Goal: Find specific page/section: Find specific page/section

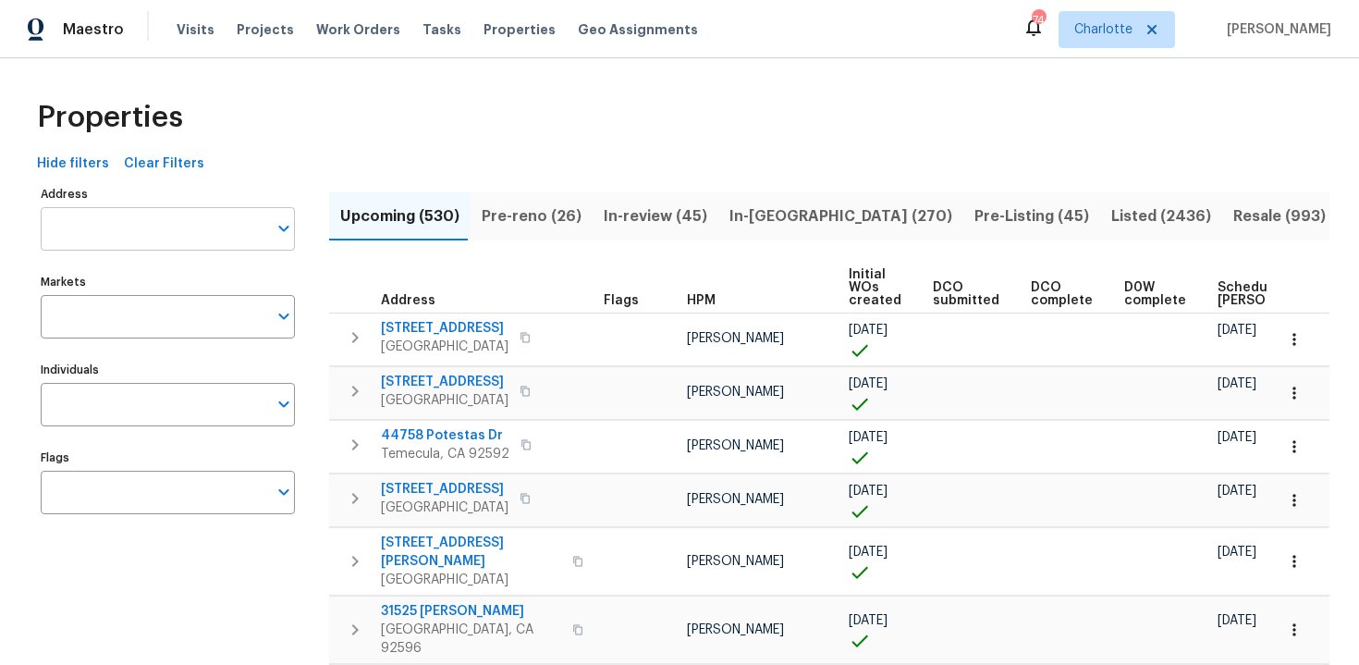
click at [178, 244] on input "Address" at bounding box center [154, 228] width 227 height 43
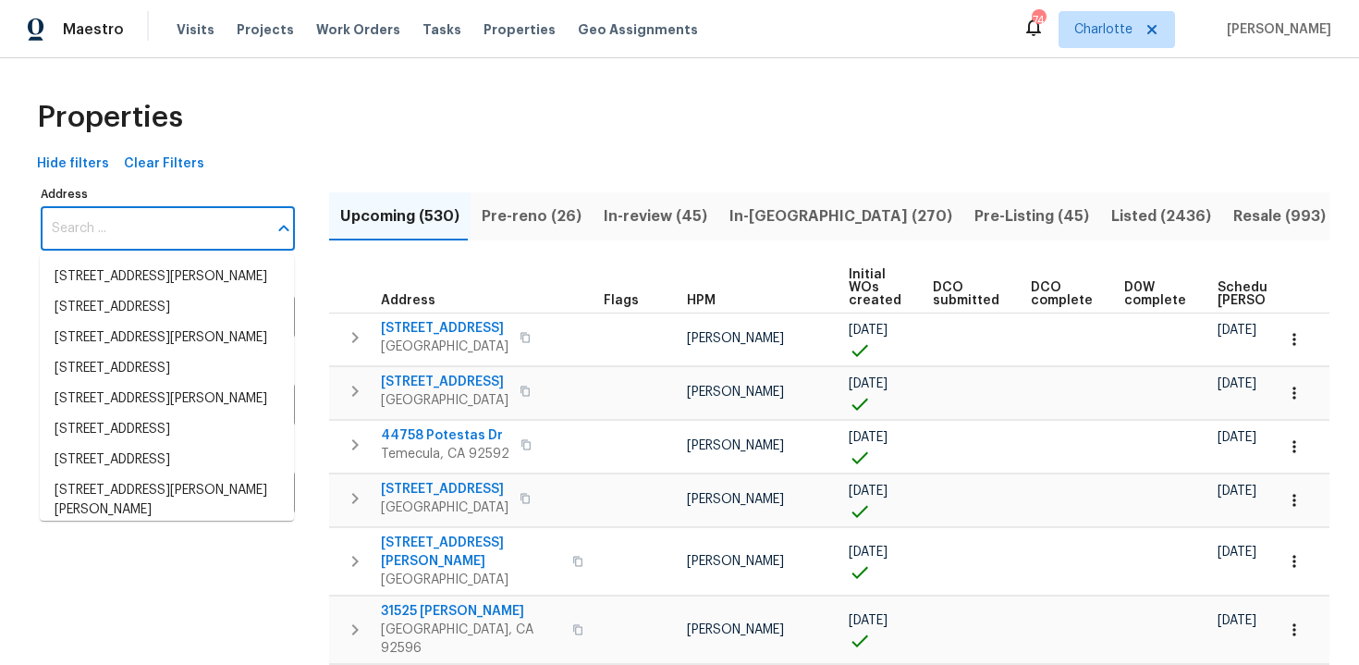
paste input "[STREET_ADDRESS][PERSON_NAME]"
type input "[STREET_ADDRESS][PERSON_NAME]"
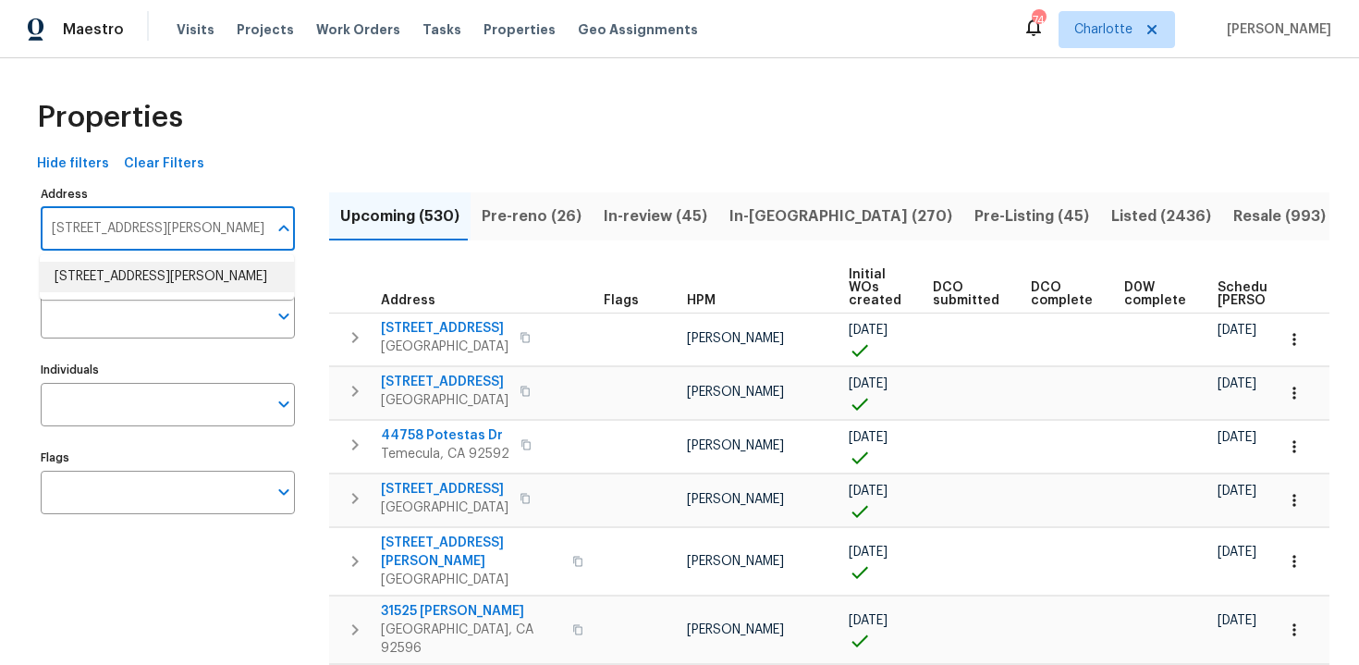
click at [176, 282] on li "[STREET_ADDRESS][PERSON_NAME]" at bounding box center [167, 277] width 254 height 31
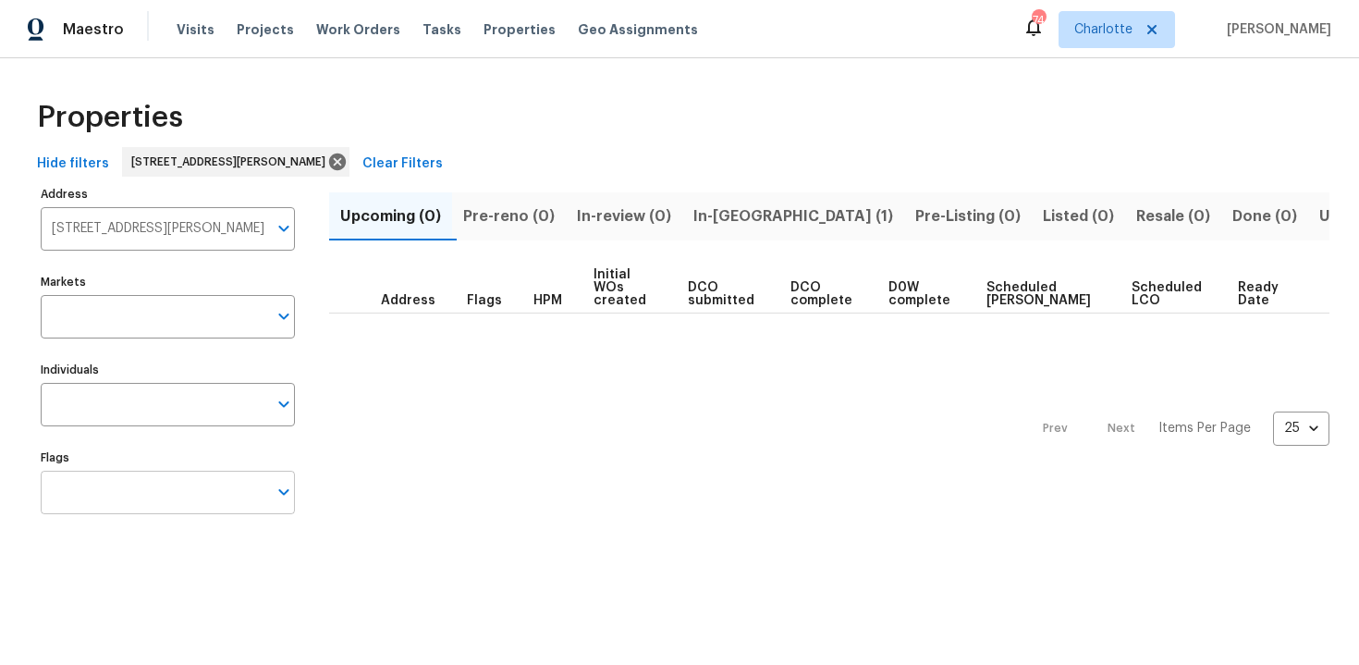
click at [179, 490] on input "Flags" at bounding box center [154, 492] width 227 height 43
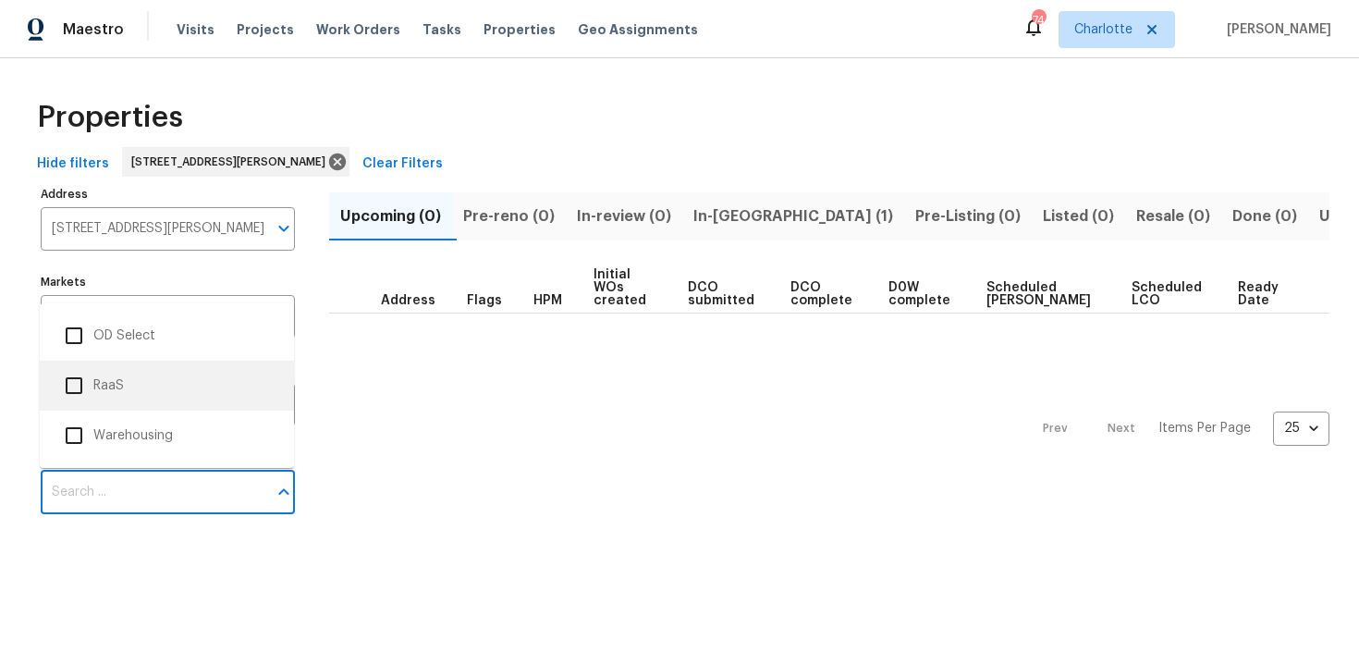
click at [138, 386] on li "RaaS" at bounding box center [167, 385] width 225 height 39
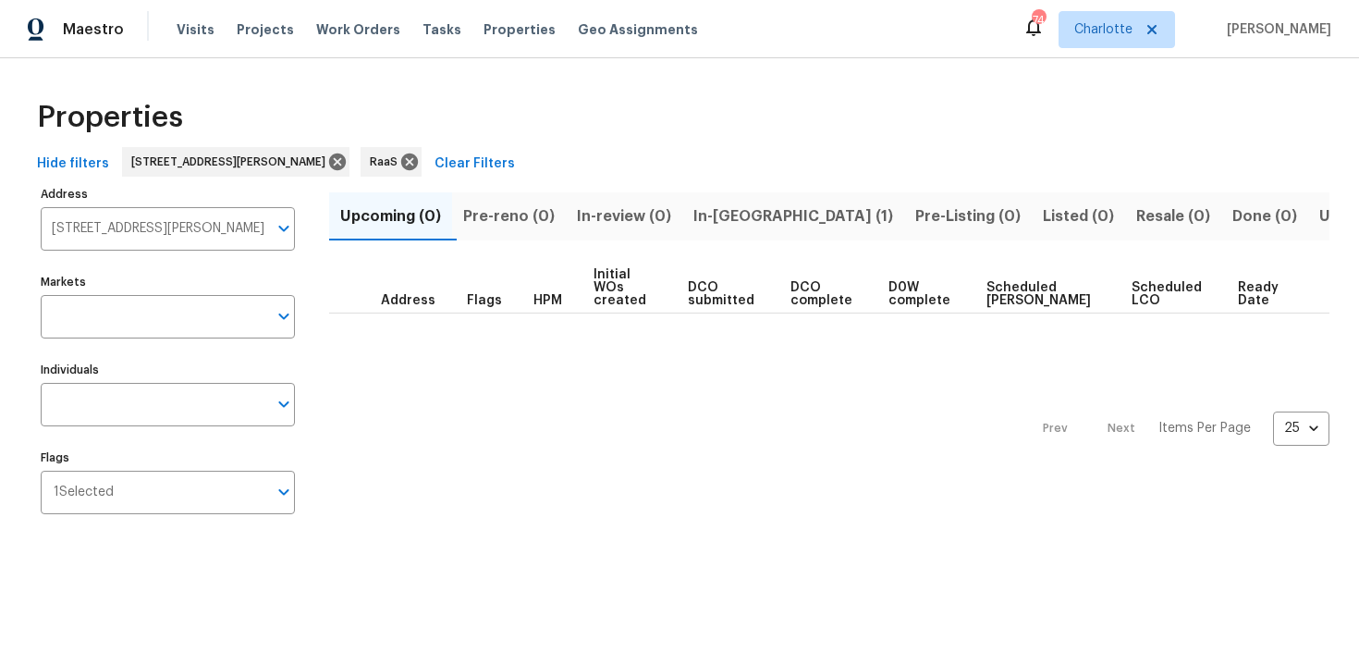
click at [720, 204] on span "In-[GEOGRAPHIC_DATA] (1)" at bounding box center [793, 216] width 200 height 26
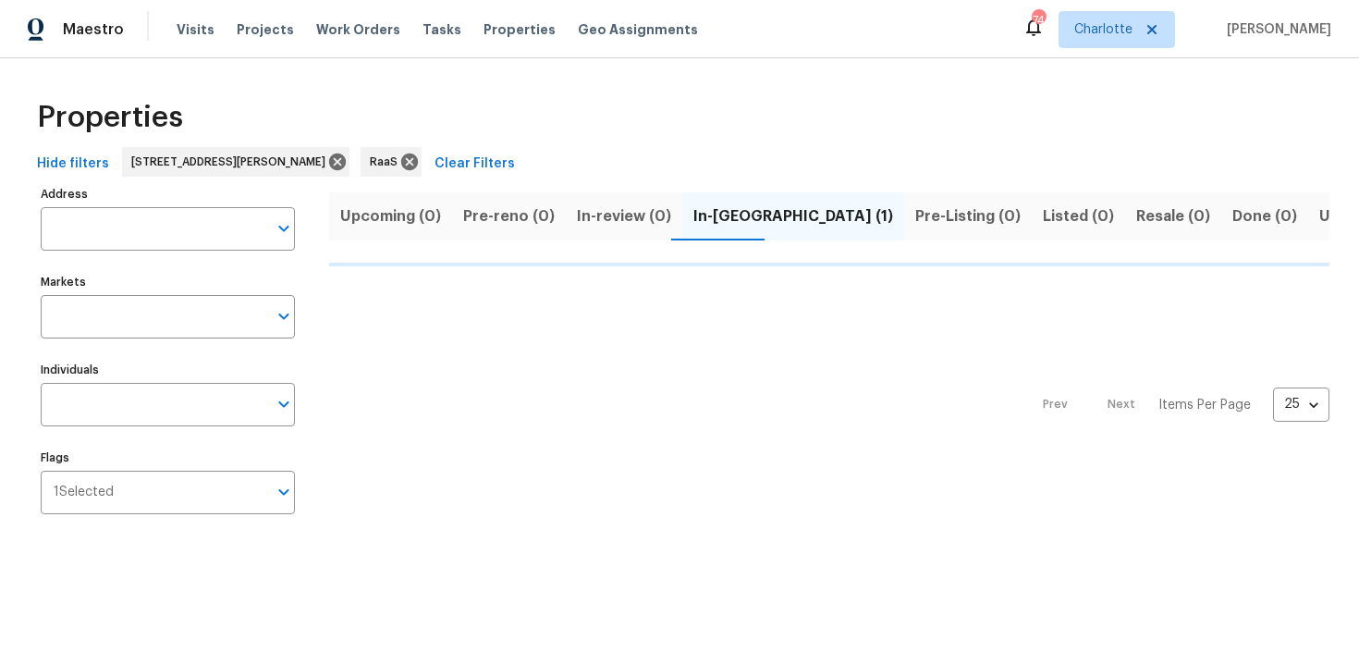
type input "[STREET_ADDRESS][PERSON_NAME]"
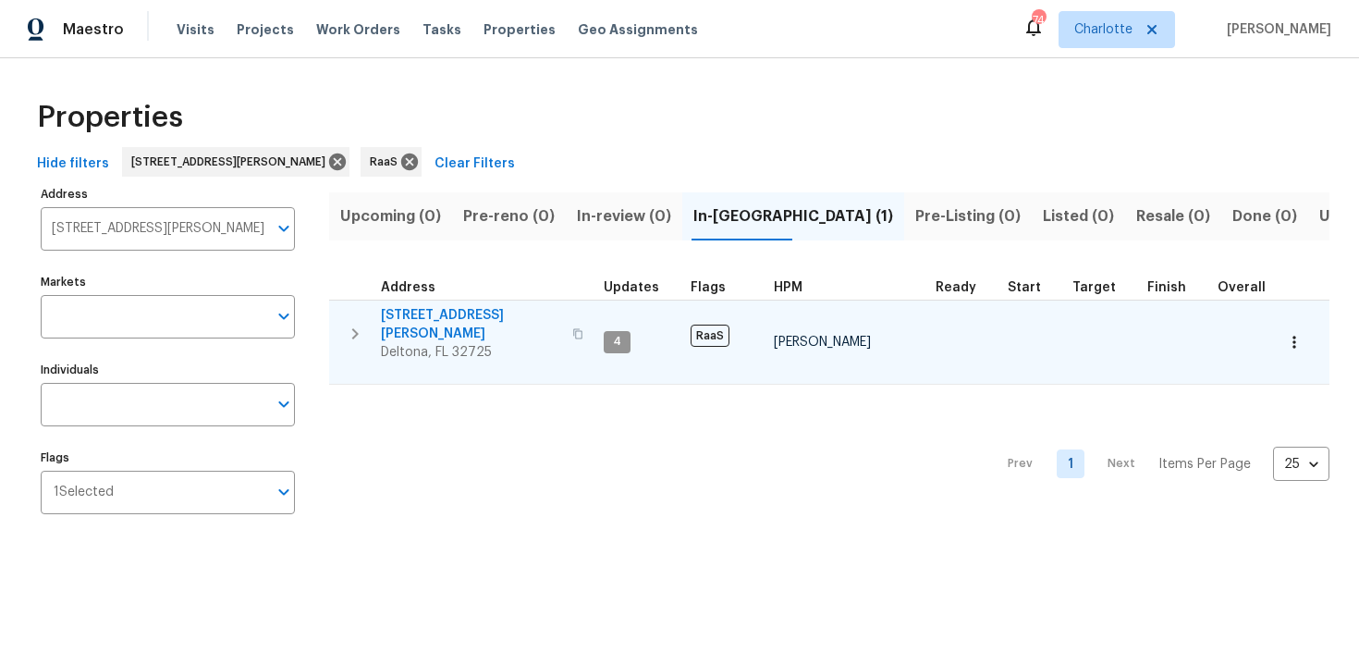
click at [561, 325] on div "[STREET_ADDRESS][PERSON_NAME]" at bounding box center [485, 333] width 208 height 55
click at [1294, 339] on icon "button" at bounding box center [1294, 342] width 18 height 18
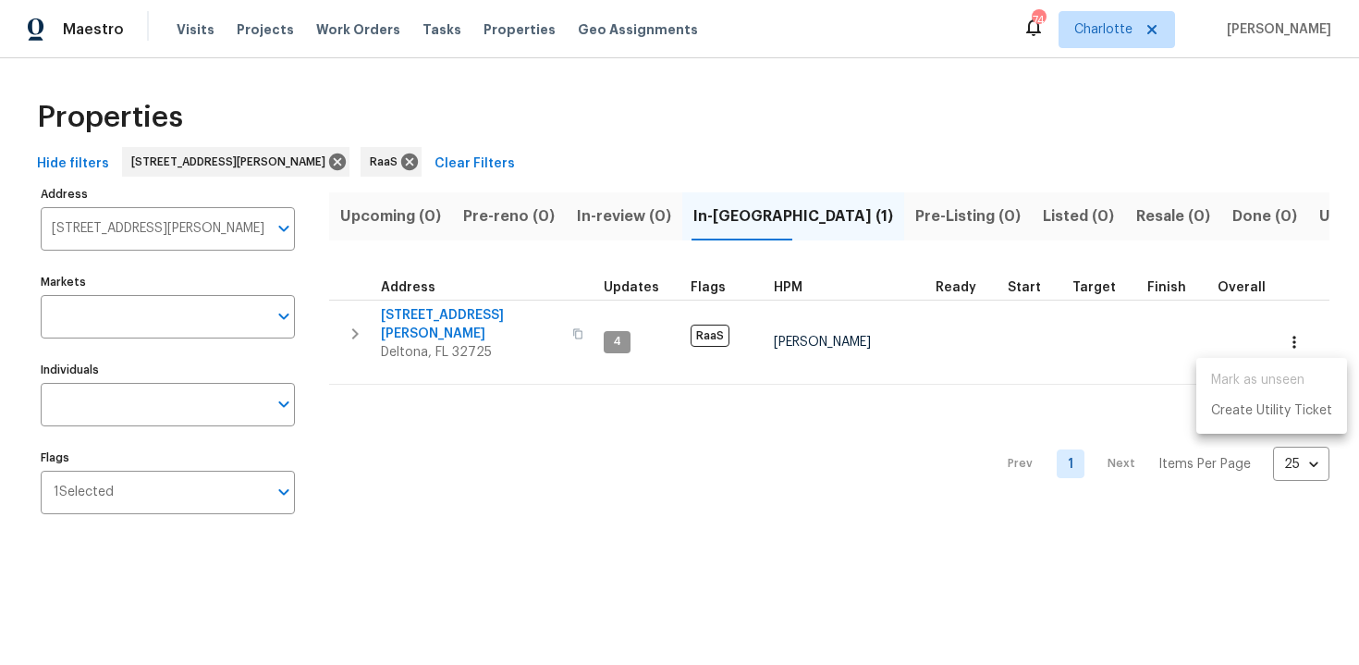
click at [985, 397] on div at bounding box center [679, 332] width 1359 height 665
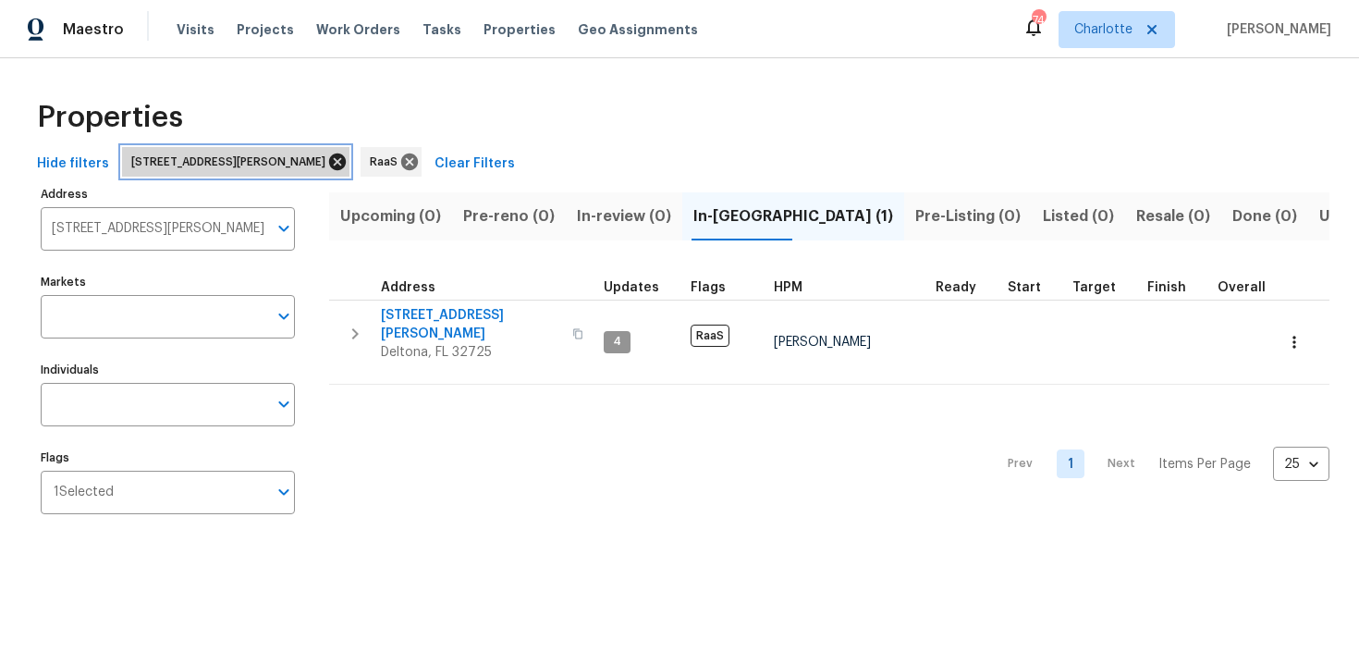
click at [327, 156] on icon at bounding box center [337, 162] width 20 height 20
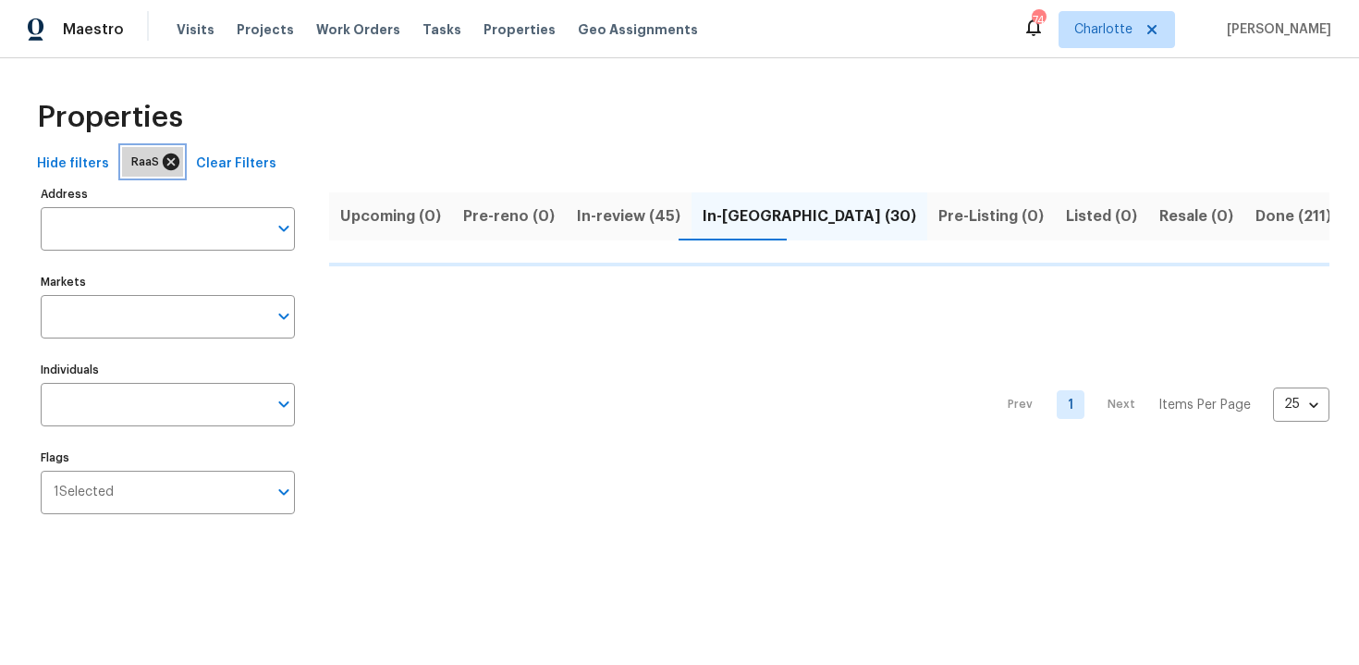
click at [166, 165] on icon at bounding box center [171, 161] width 17 height 17
click at [385, 215] on span "Upcoming (531)" at bounding box center [397, 216] width 115 height 26
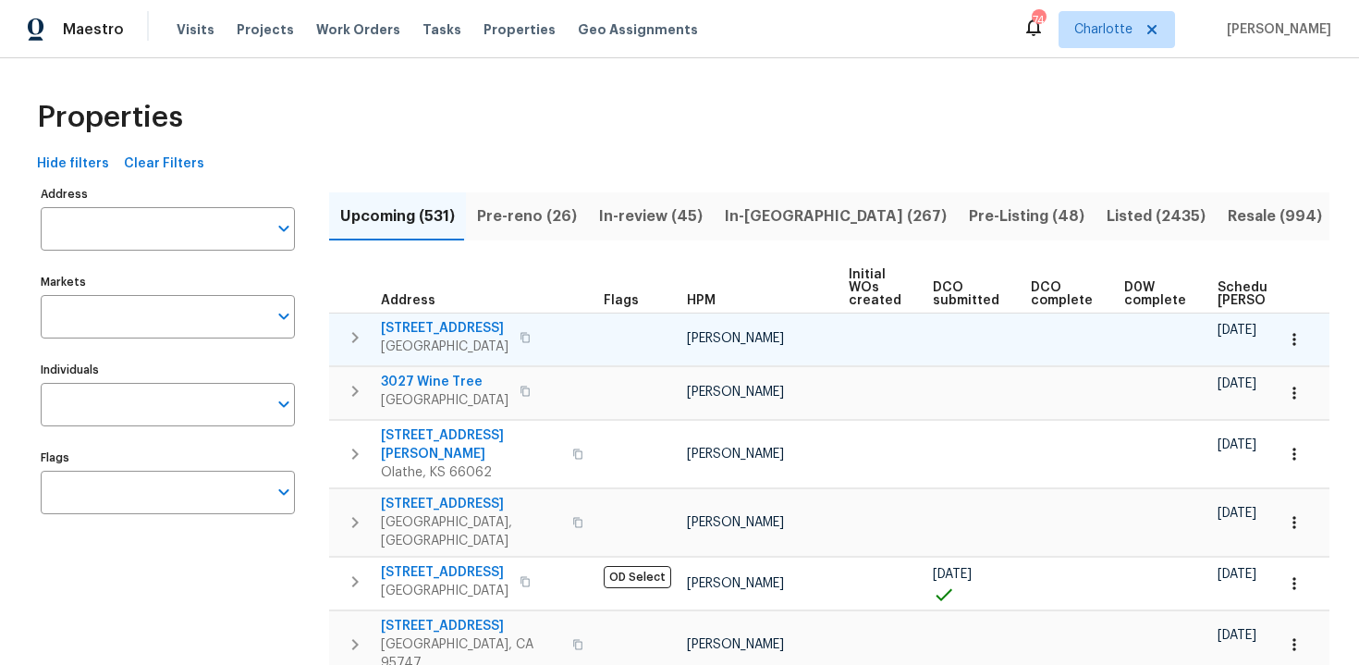
click at [1301, 333] on icon "button" at bounding box center [1294, 339] width 18 height 18
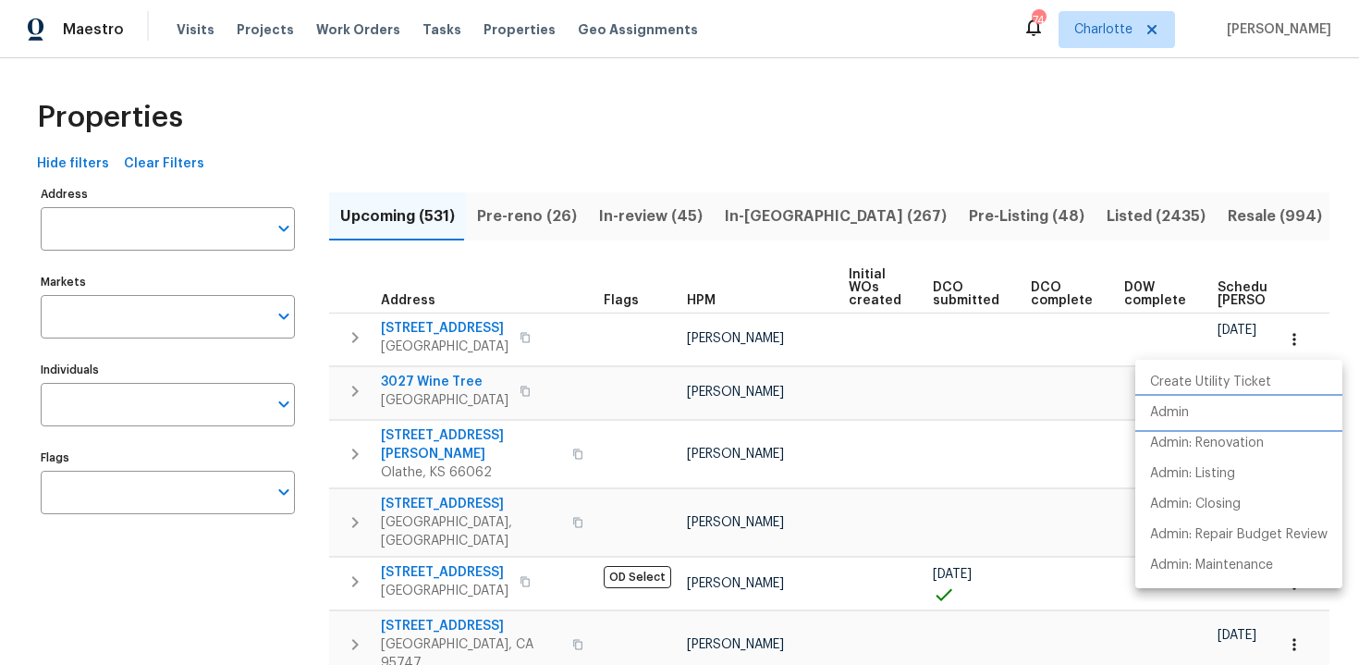
click at [1214, 425] on li "Admin" at bounding box center [1238, 413] width 207 height 31
click at [969, 168] on div at bounding box center [679, 332] width 1359 height 665
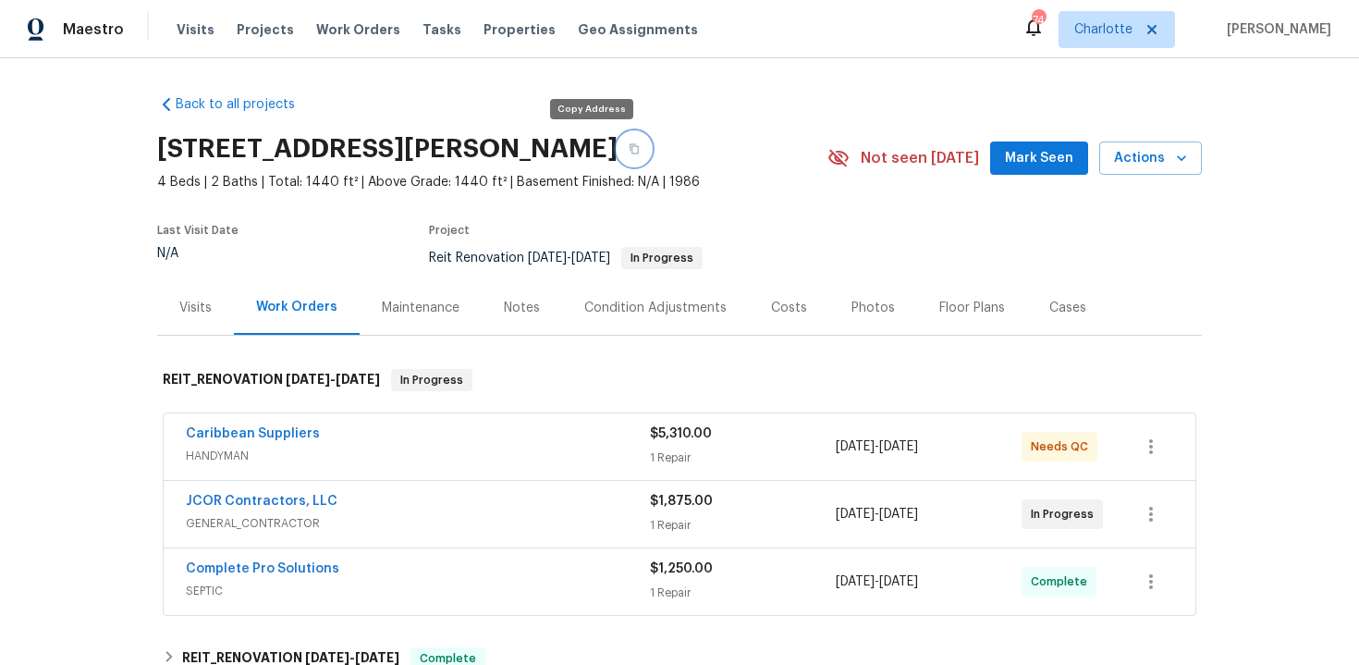
click at [629, 153] on icon "button" at bounding box center [634, 148] width 11 height 11
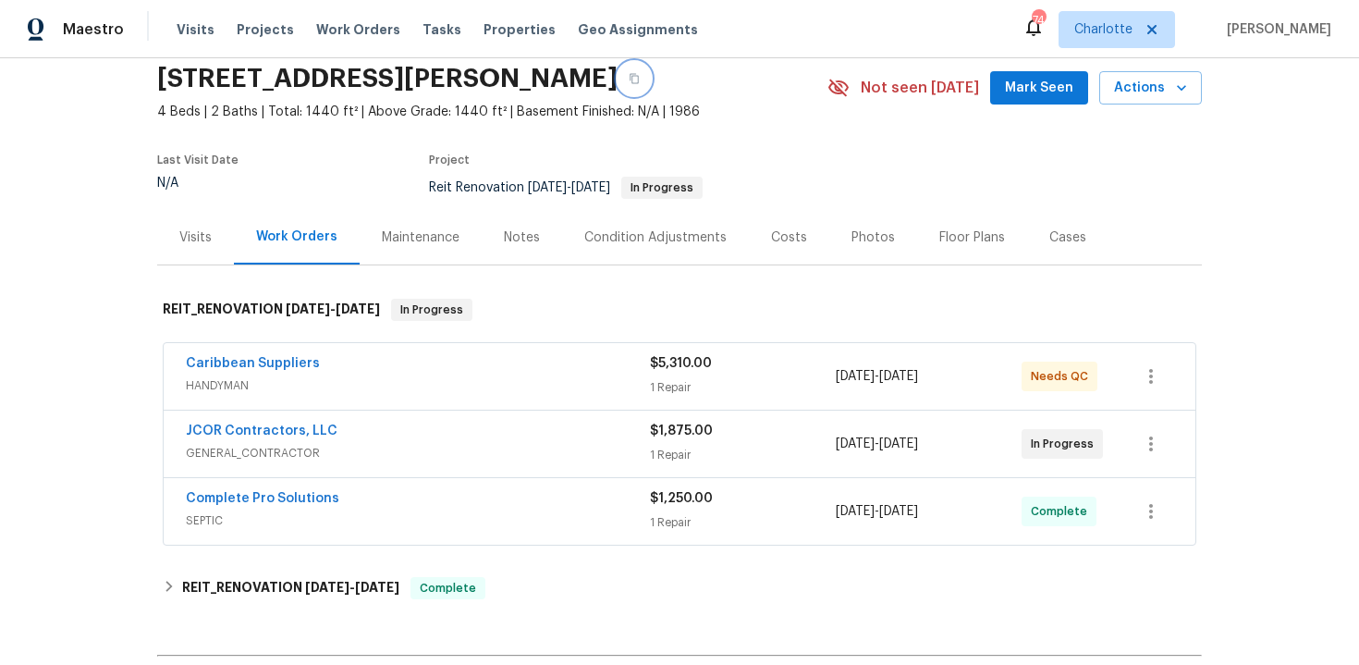
scroll to position [95, 0]
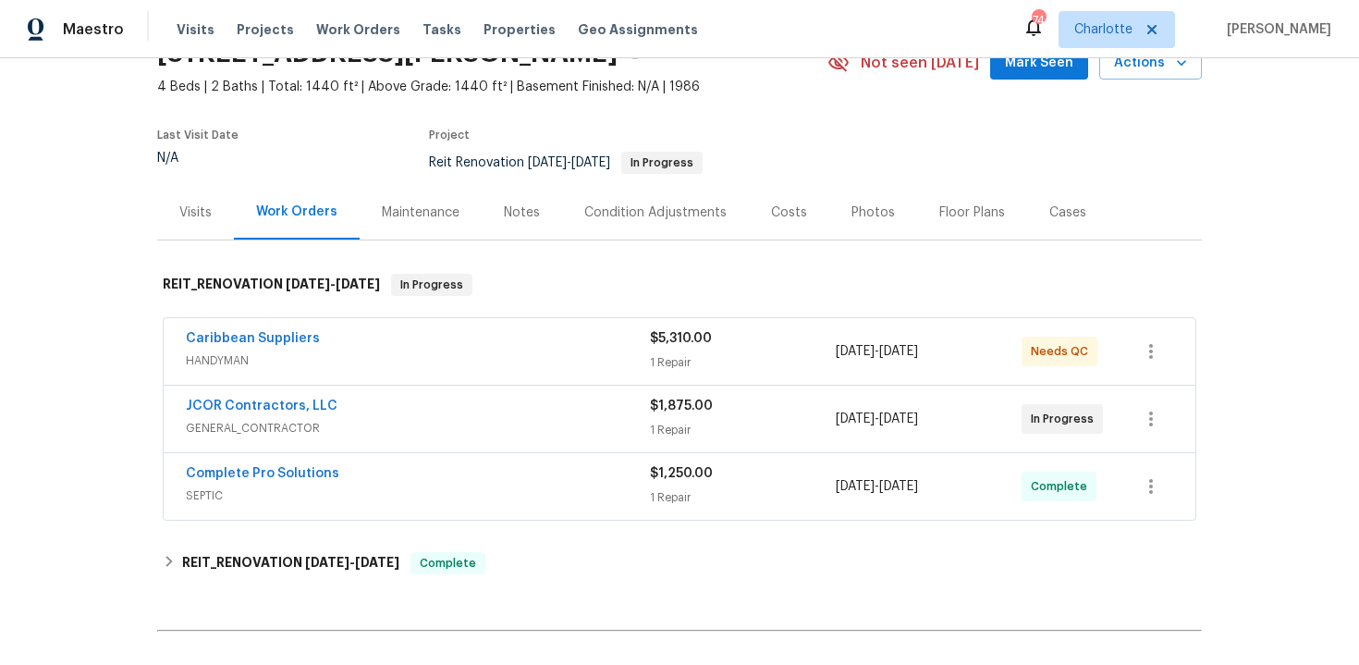
click at [779, 216] on div "Costs" at bounding box center [789, 212] width 36 height 18
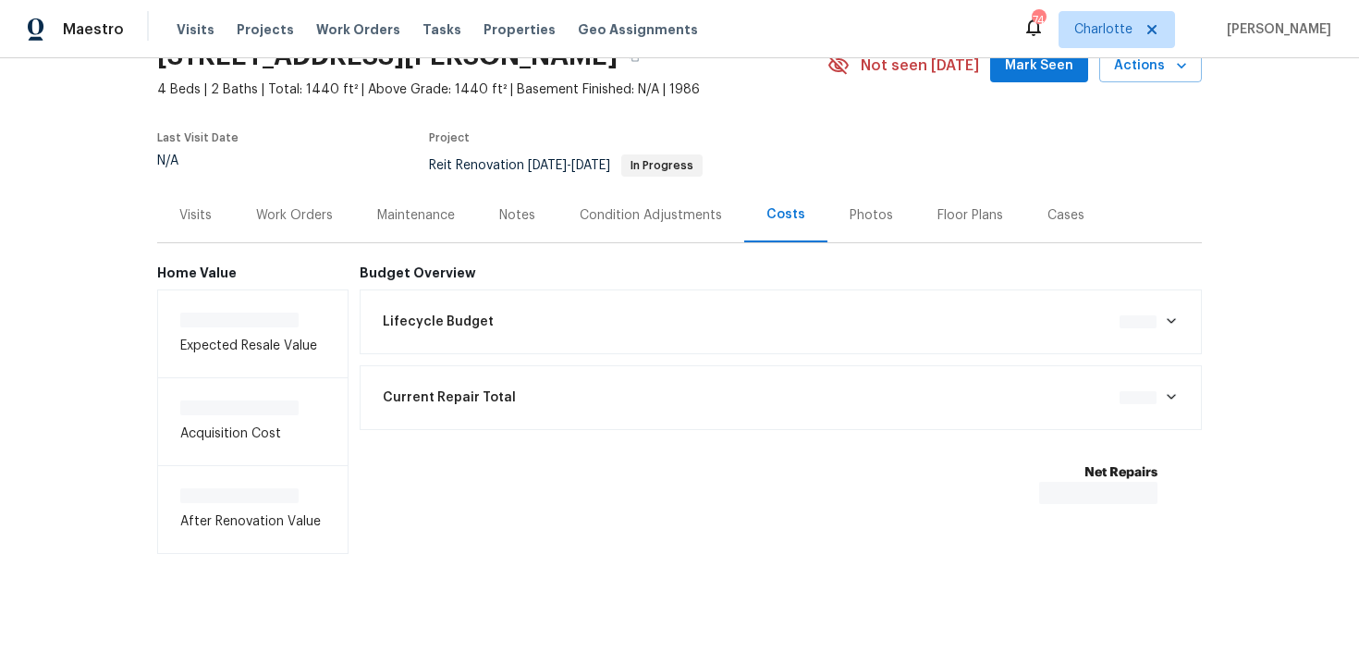
scroll to position [92, 0]
click at [337, 227] on div "Work Orders" at bounding box center [294, 215] width 121 height 55
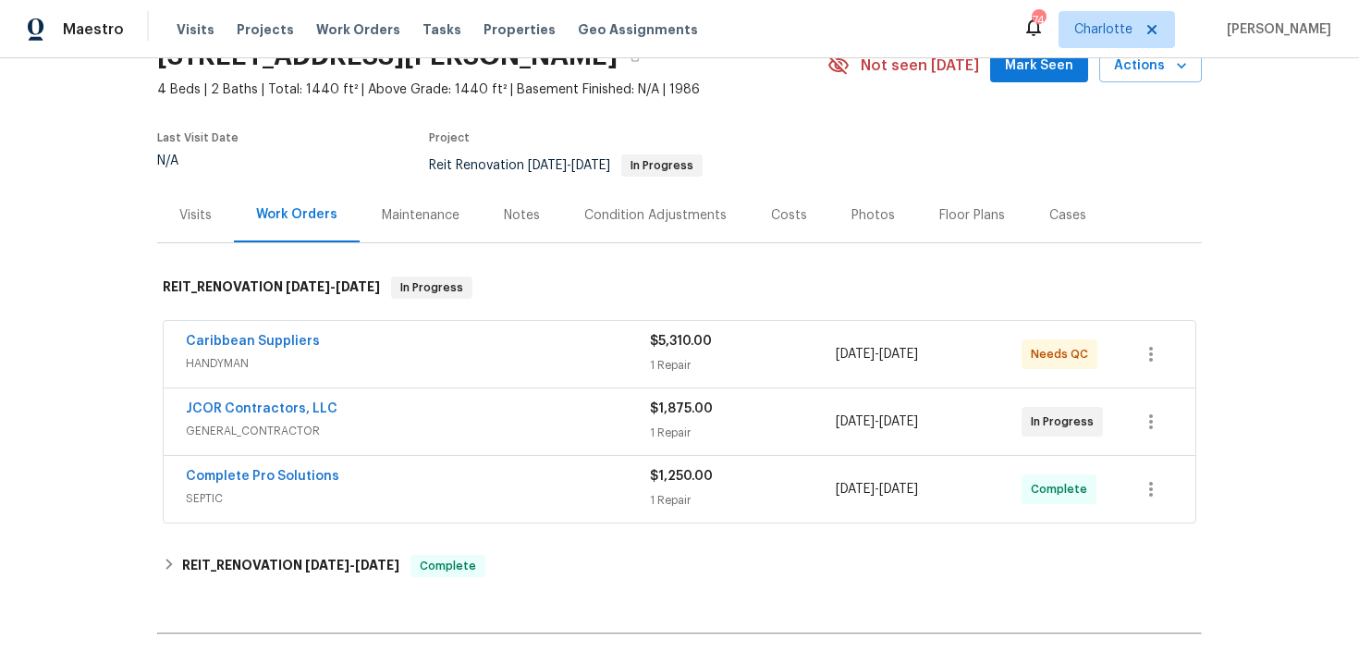
scroll to position [95, 0]
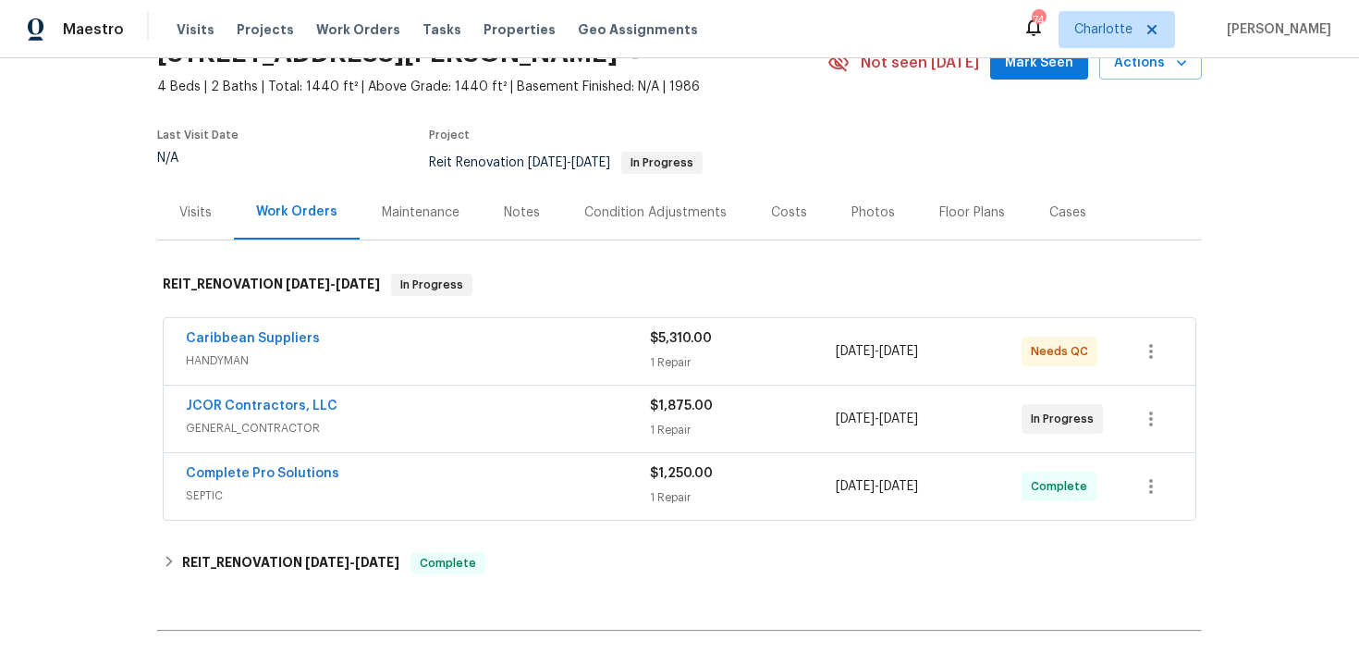
click at [619, 343] on div "Caribbean Suppliers" at bounding box center [418, 340] width 464 height 22
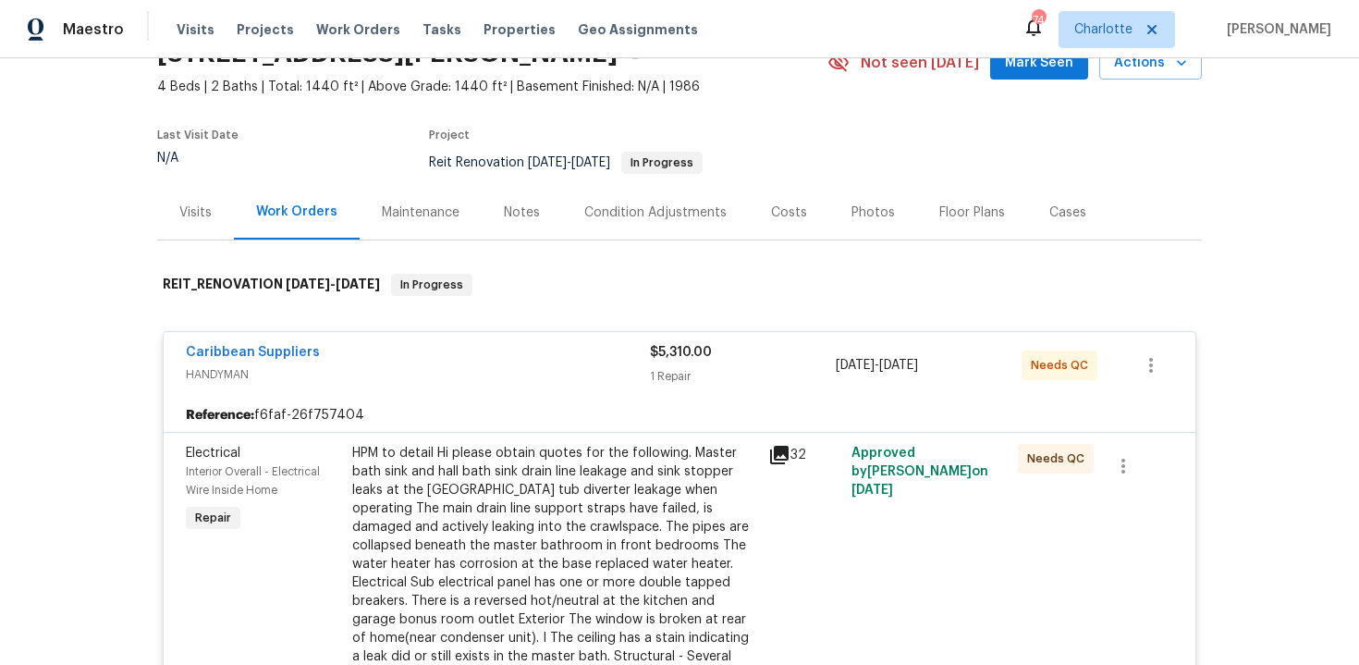
click at [619, 343] on div "Caribbean Suppliers" at bounding box center [418, 354] width 464 height 22
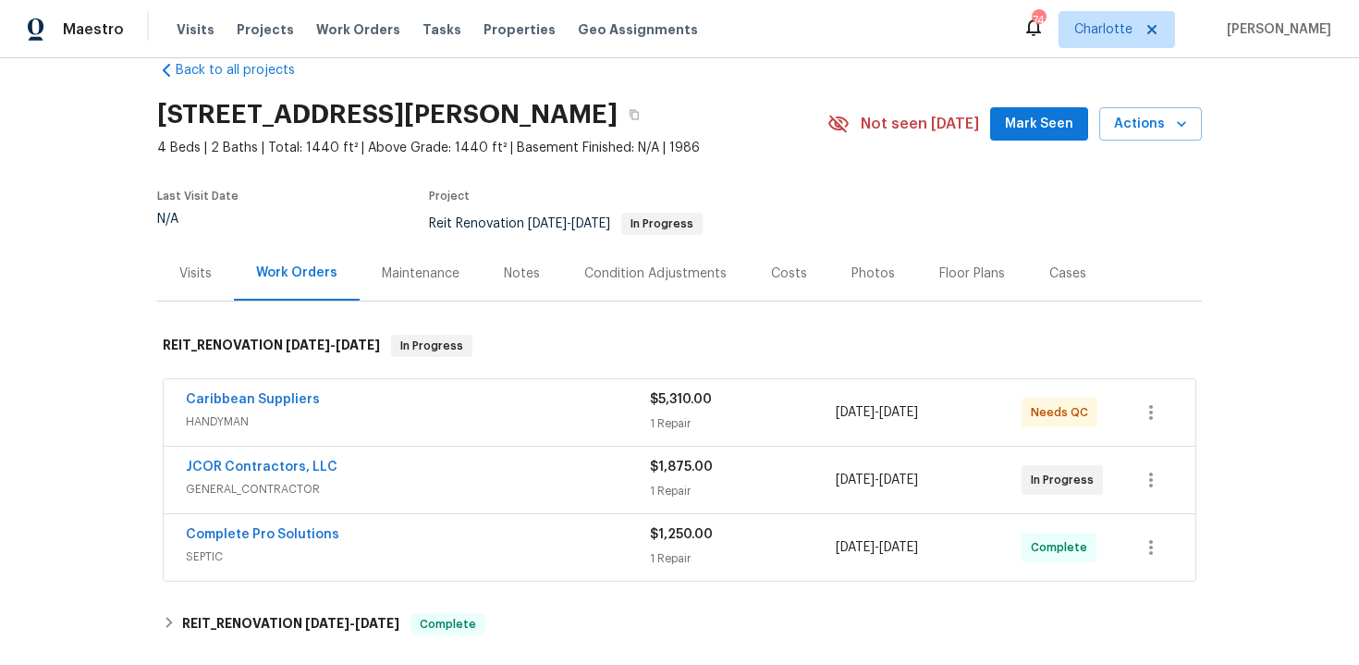
scroll to position [0, 0]
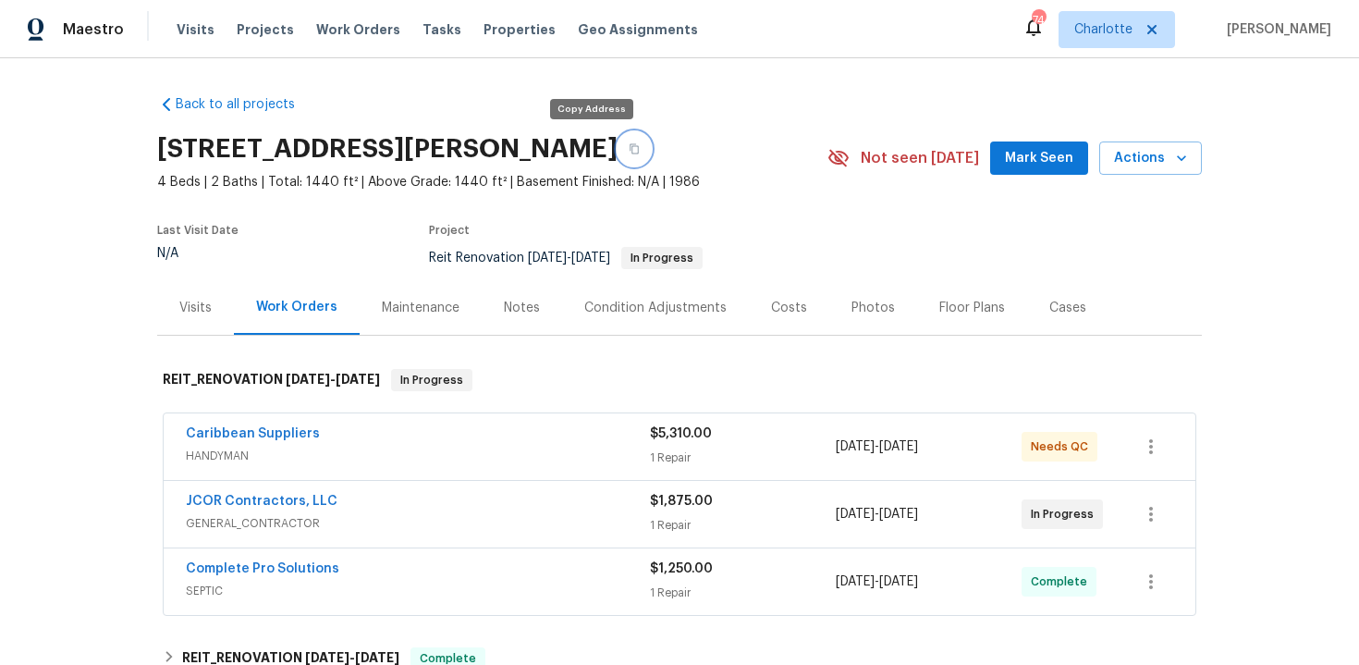
click at [629, 151] on icon "button" at bounding box center [634, 148] width 11 height 11
click at [629, 144] on icon "button" at bounding box center [634, 148] width 11 height 11
click at [629, 151] on icon "button" at bounding box center [634, 148] width 11 height 11
click at [629, 149] on icon "button" at bounding box center [634, 148] width 11 height 11
